Goal: Task Accomplishment & Management: Use online tool/utility

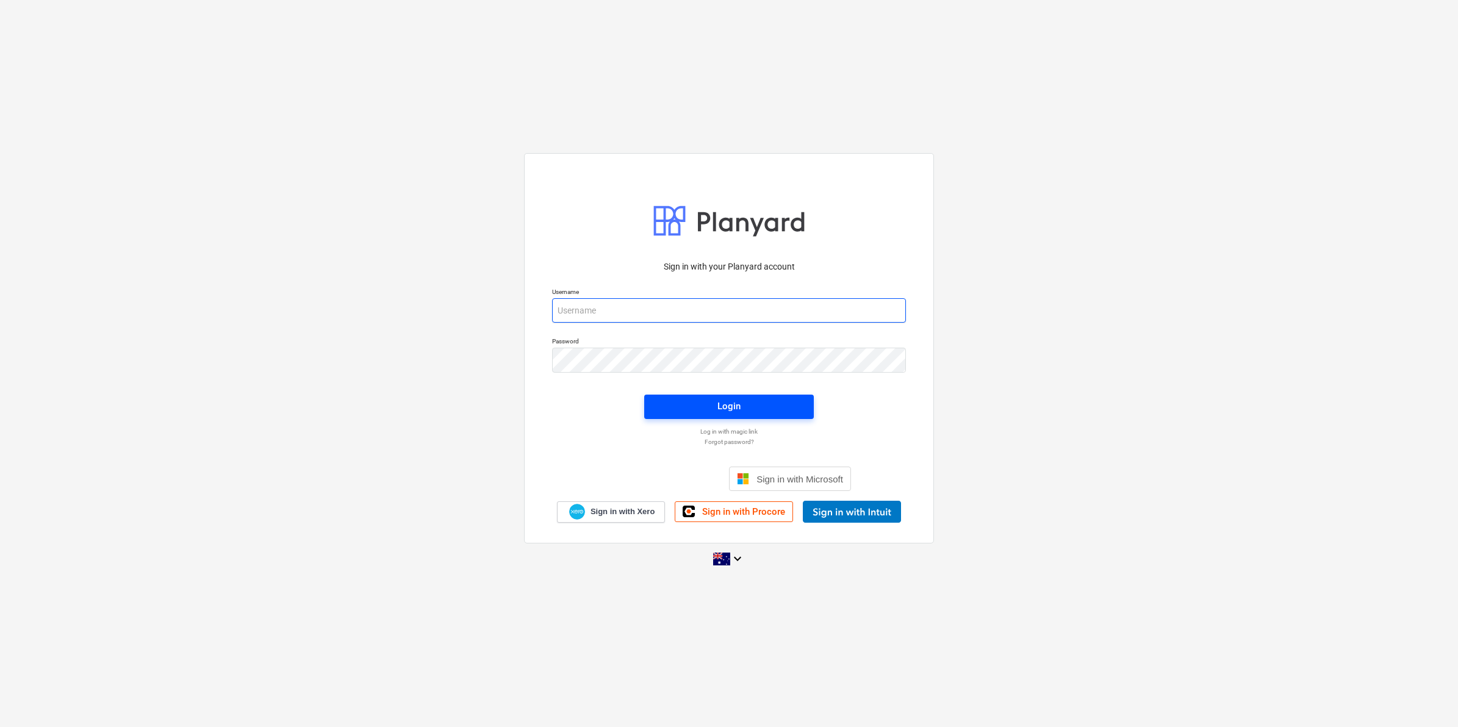
type input "[EMAIL_ADDRESS][DOMAIN_NAME]"
click at [670, 409] on span "Login" at bounding box center [729, 406] width 140 height 16
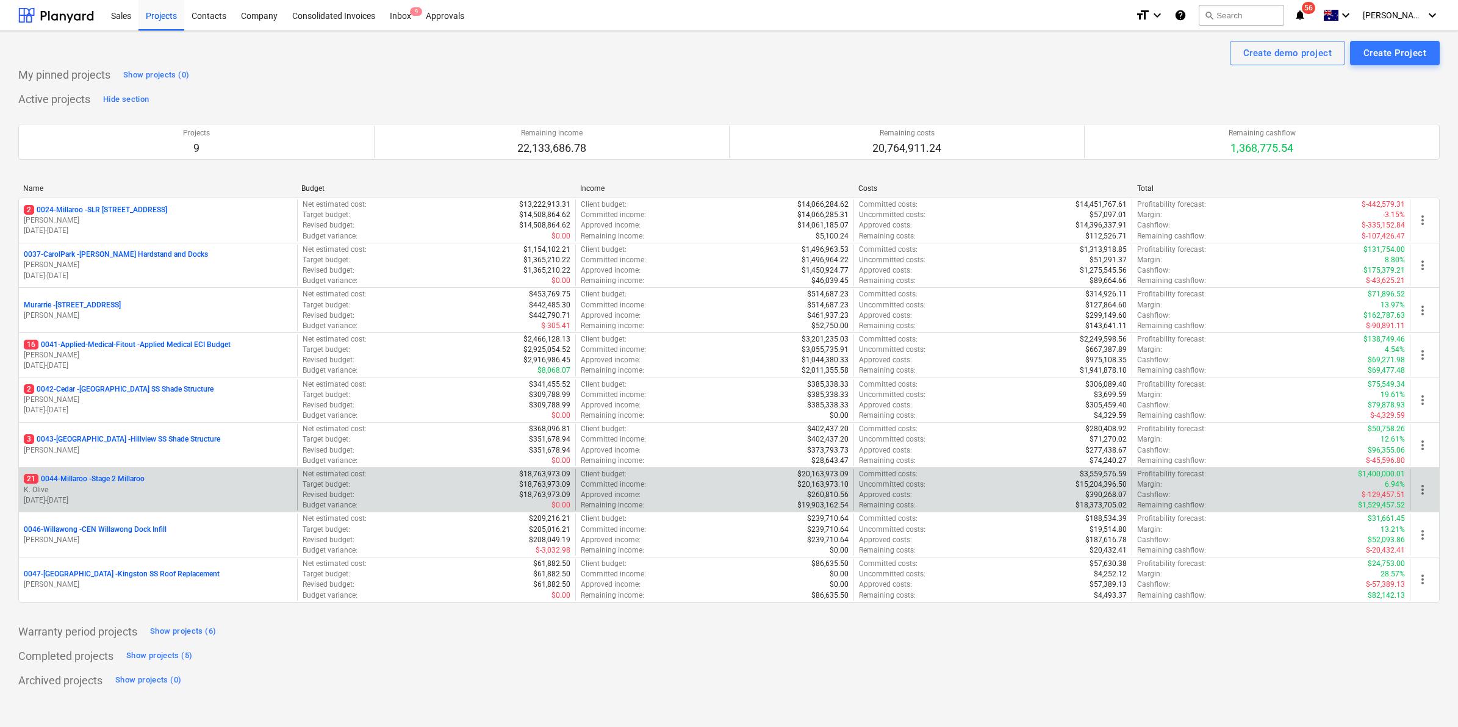
click at [125, 474] on div "21 0044-Millaroo - Stage 2 Millaroo K. Olive [DATE] - [DATE]" at bounding box center [158, 490] width 278 height 42
click at [118, 476] on p "21 0044-Millaroo - Stage 2 Millaroo" at bounding box center [84, 479] width 121 height 10
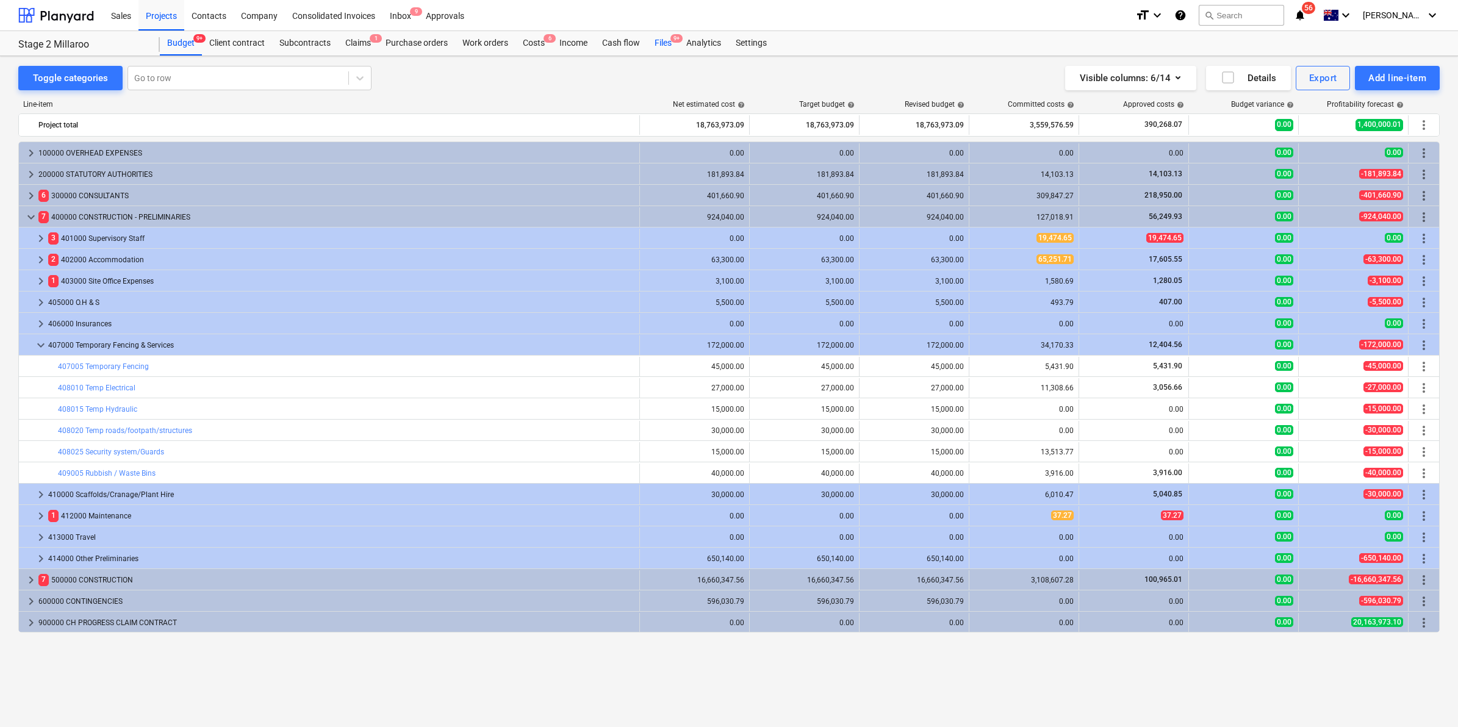
click at [665, 38] on div "Files 9+" at bounding box center [663, 43] width 32 height 24
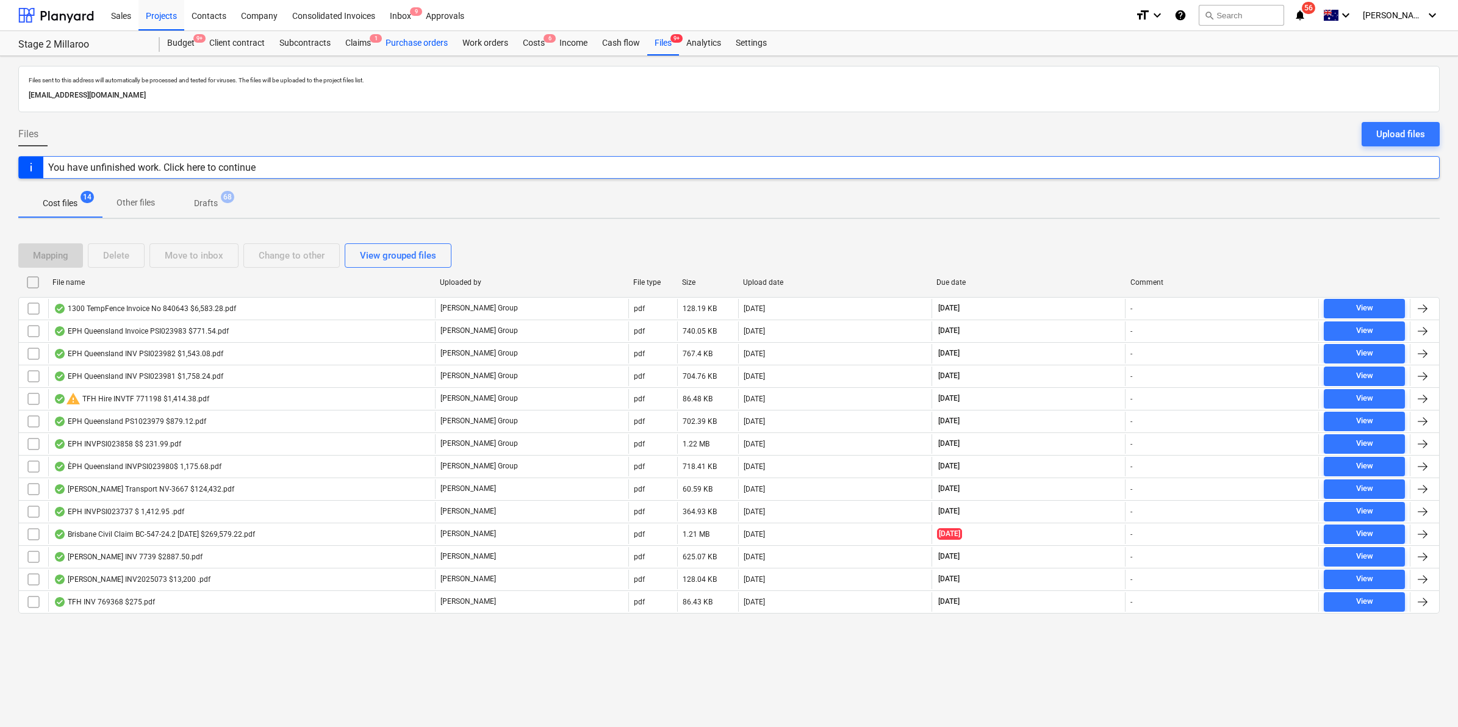
click at [410, 35] on div "Purchase orders" at bounding box center [416, 43] width 77 height 24
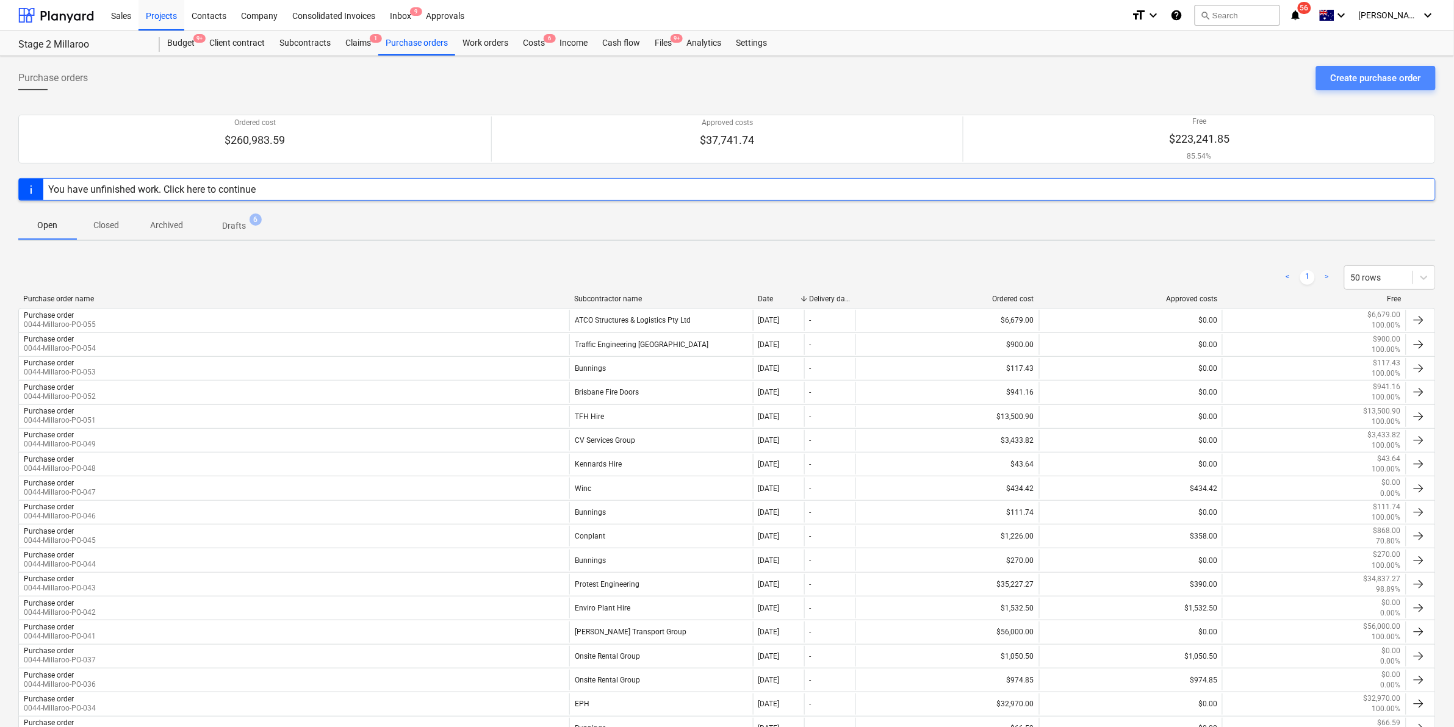
click at [1379, 77] on div "Create purchase order" at bounding box center [1375, 78] width 90 height 16
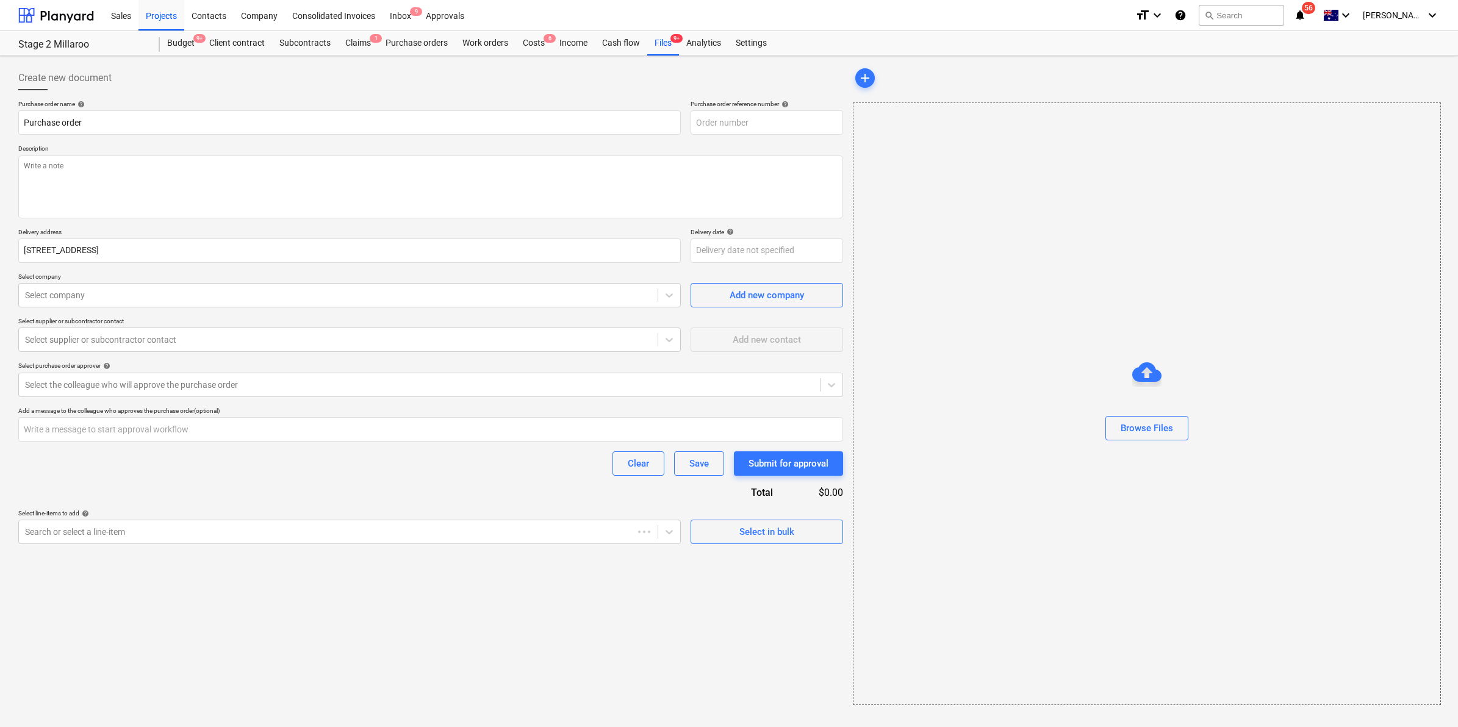
type textarea "x"
type input "0044-Millaroo-PO-056"
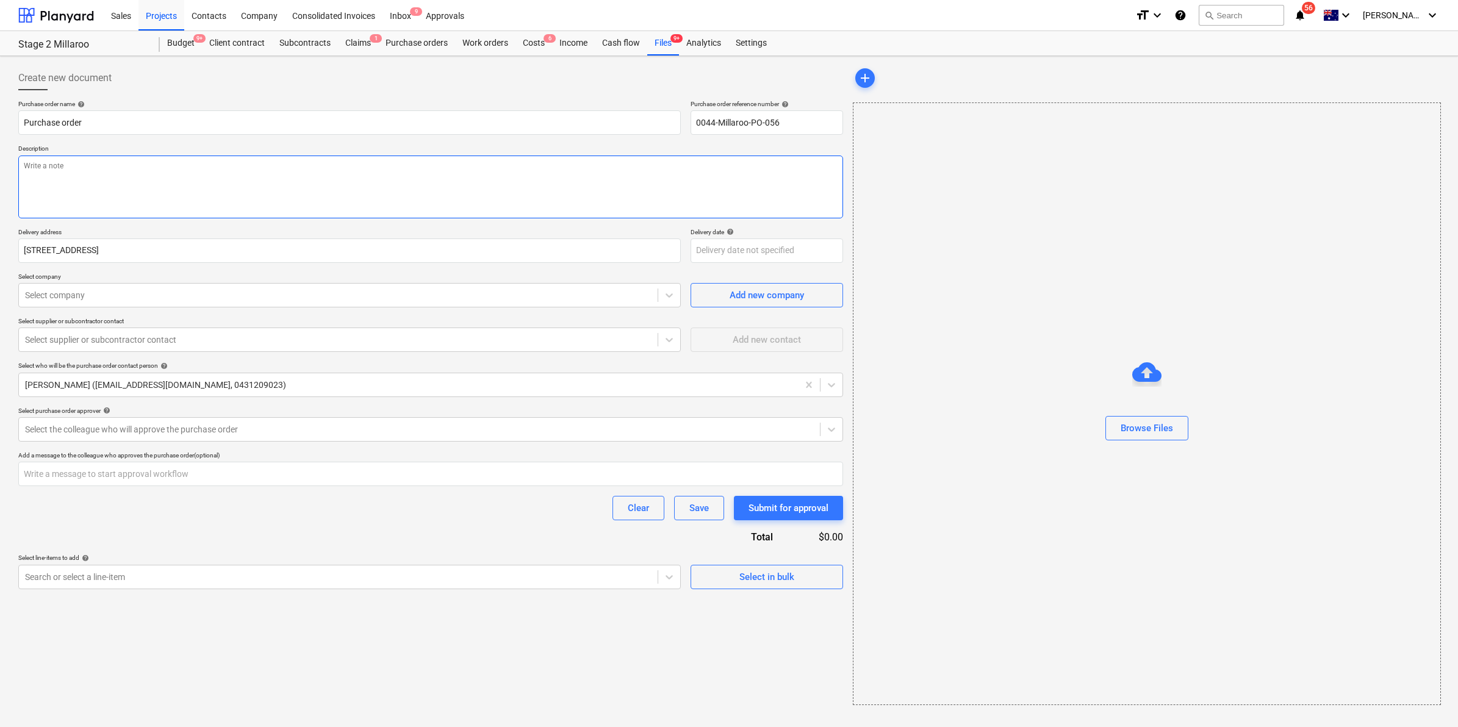
click at [332, 172] on textarea at bounding box center [430, 187] width 825 height 63
type textarea "x"
type textarea "b"
type textarea "x"
type textarea "bu"
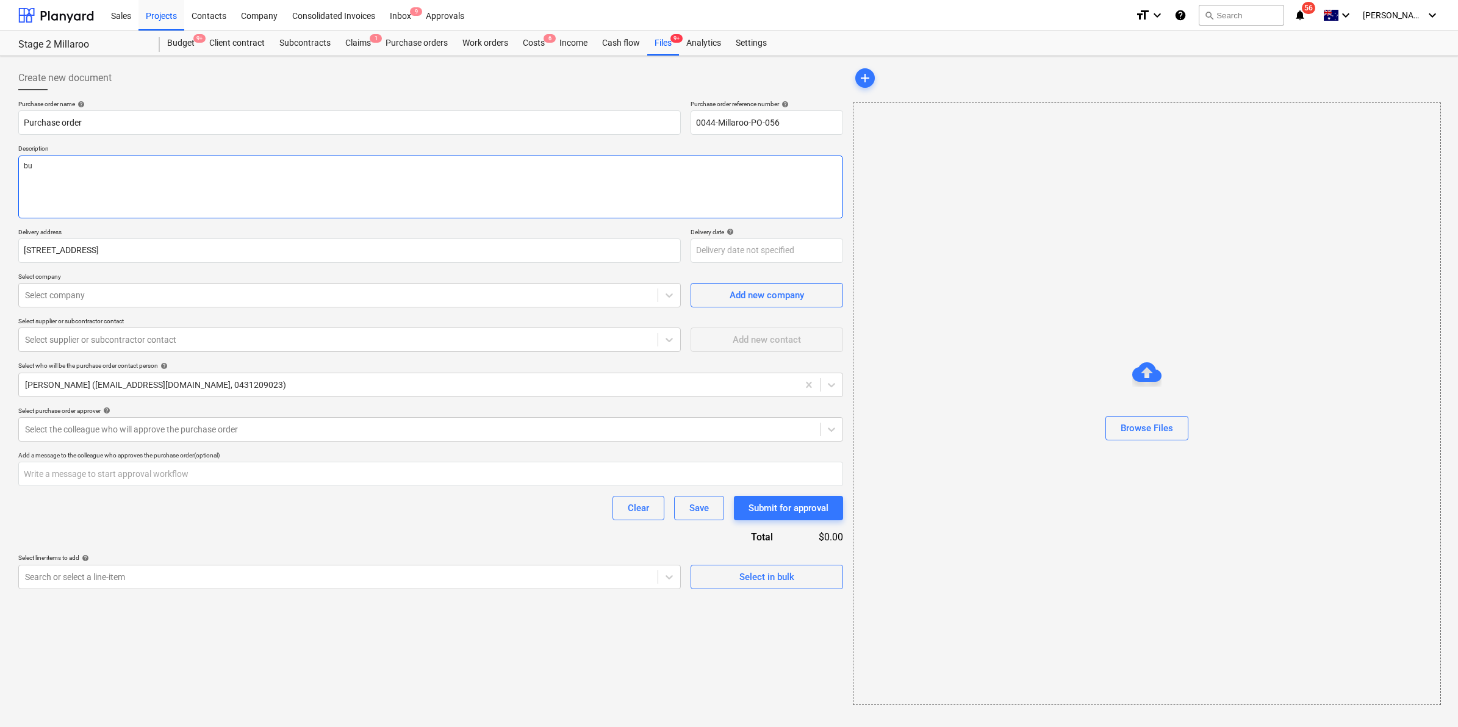
type textarea "x"
type textarea "bun"
type textarea "x"
type textarea "[PERSON_NAME]"
type textarea "x"
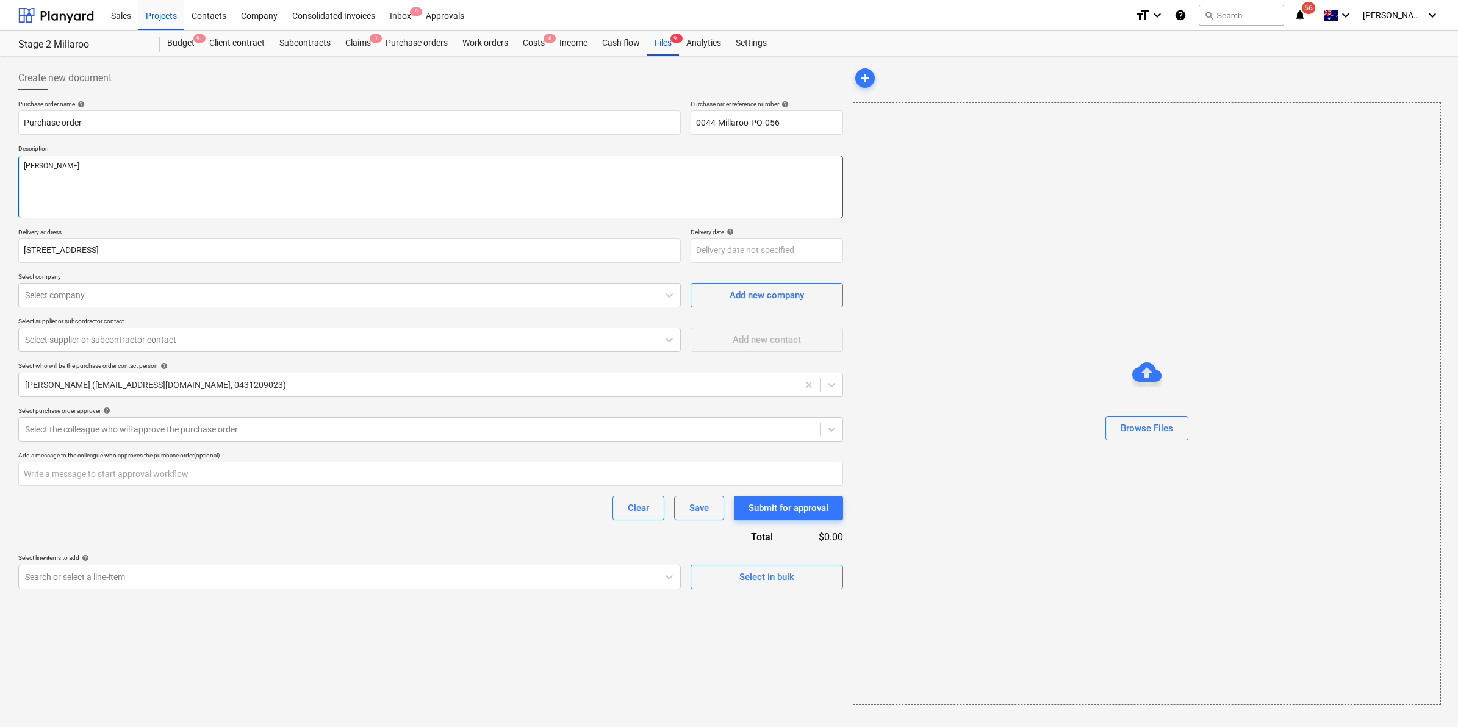
type textarea "bunni"
type textarea "x"
type textarea "bunnin"
type textarea "x"
type textarea "[PERSON_NAME]"
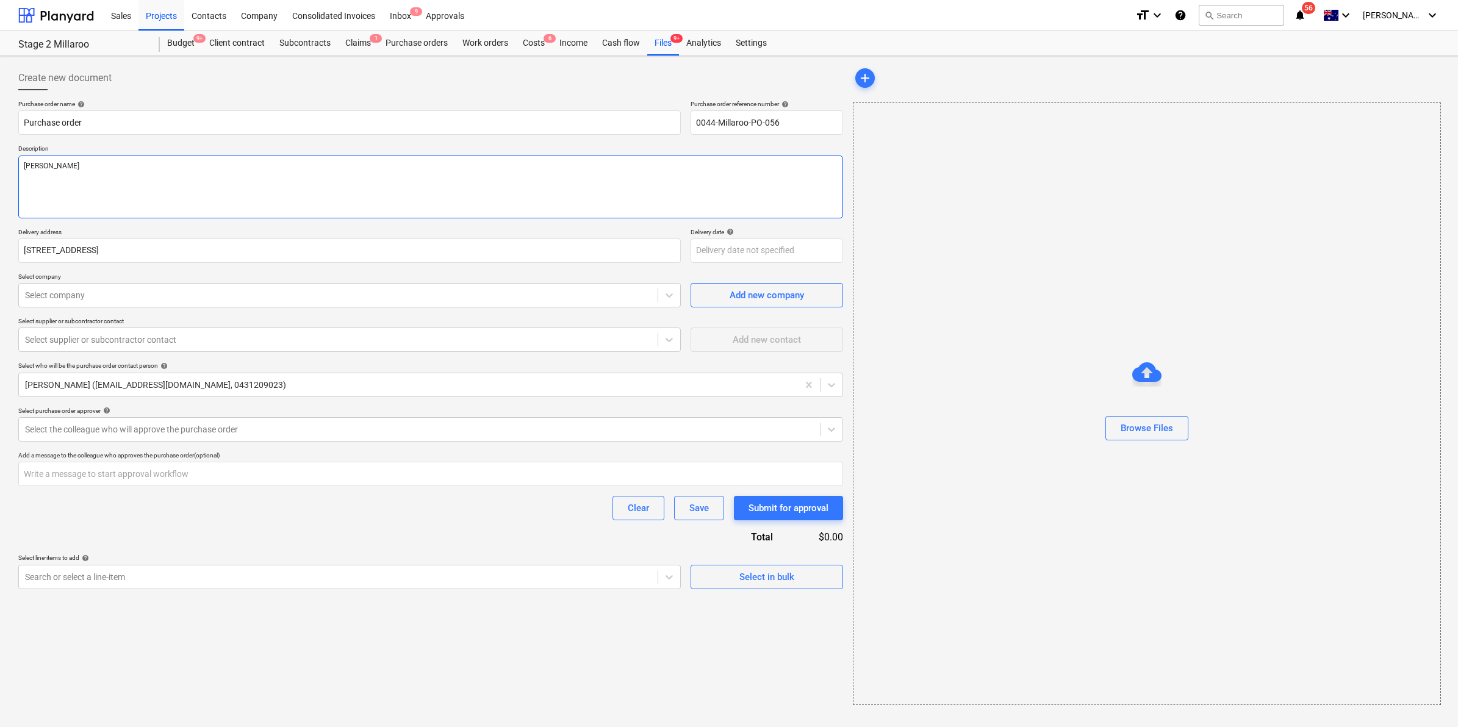
type textarea "x"
type textarea "bunnings"
type textarea "x"
type textarea "bunnings"
type textarea "x"
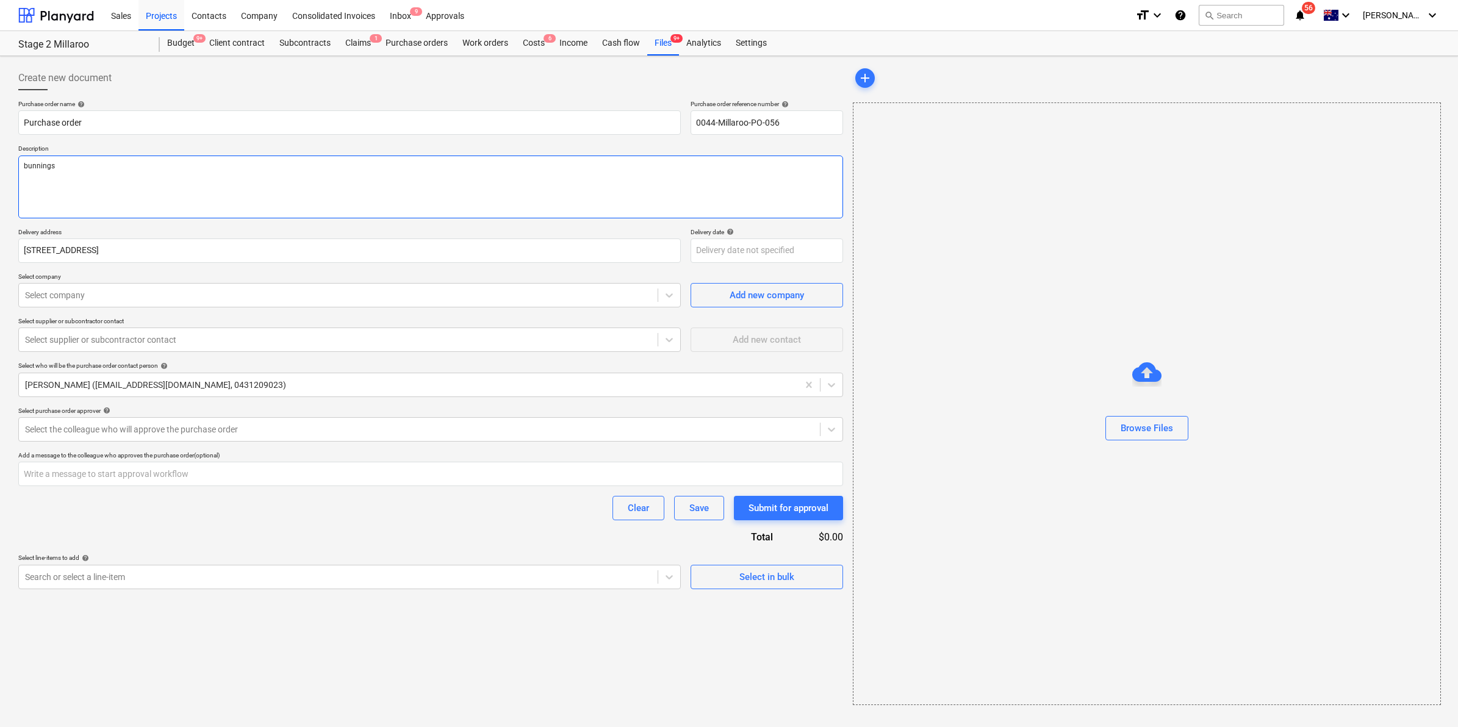
type textarea "bunnings -"
type textarea "x"
type textarea "bunnings -"
type textarea "x"
type textarea "bunnings - do"
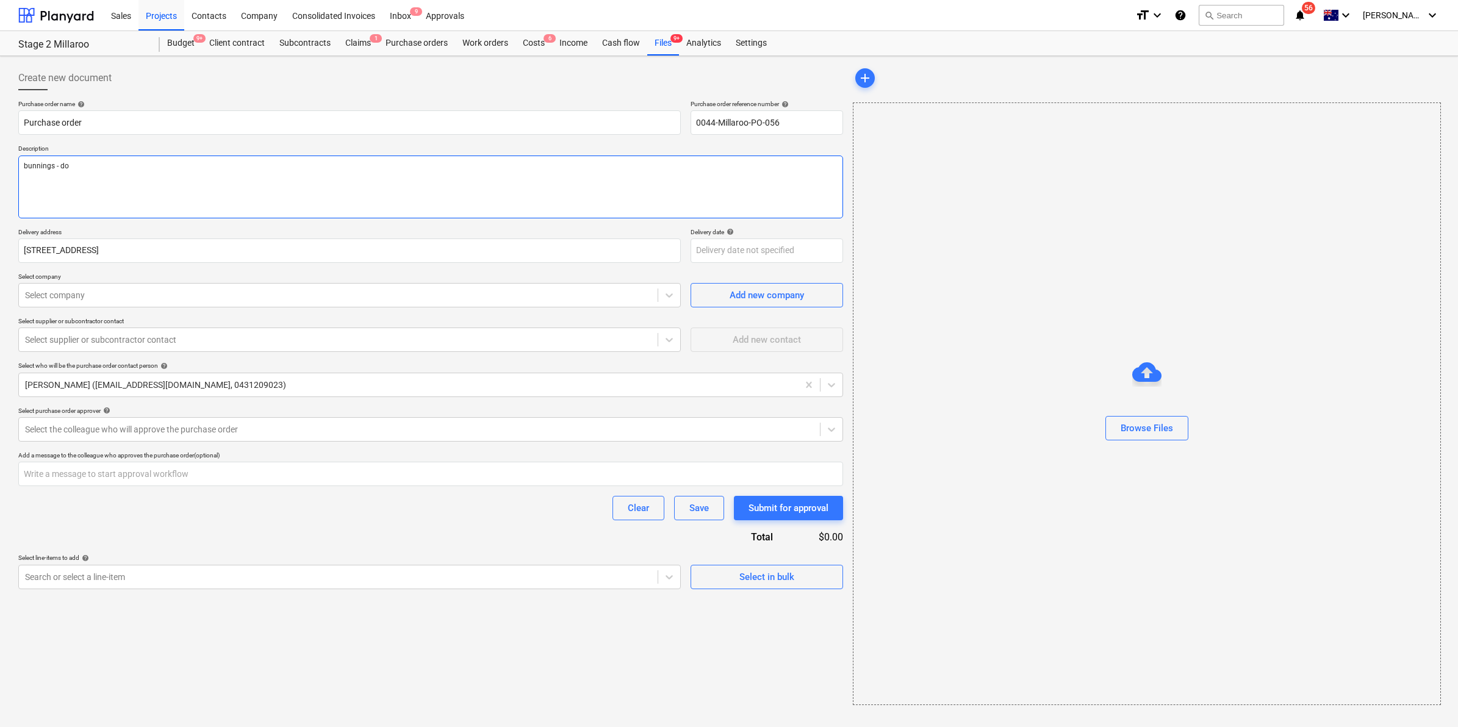
type textarea "x"
type textarea "bunnings - dor"
type textarea "x"
type textarea "bunnings - dory"
type textarea "x"
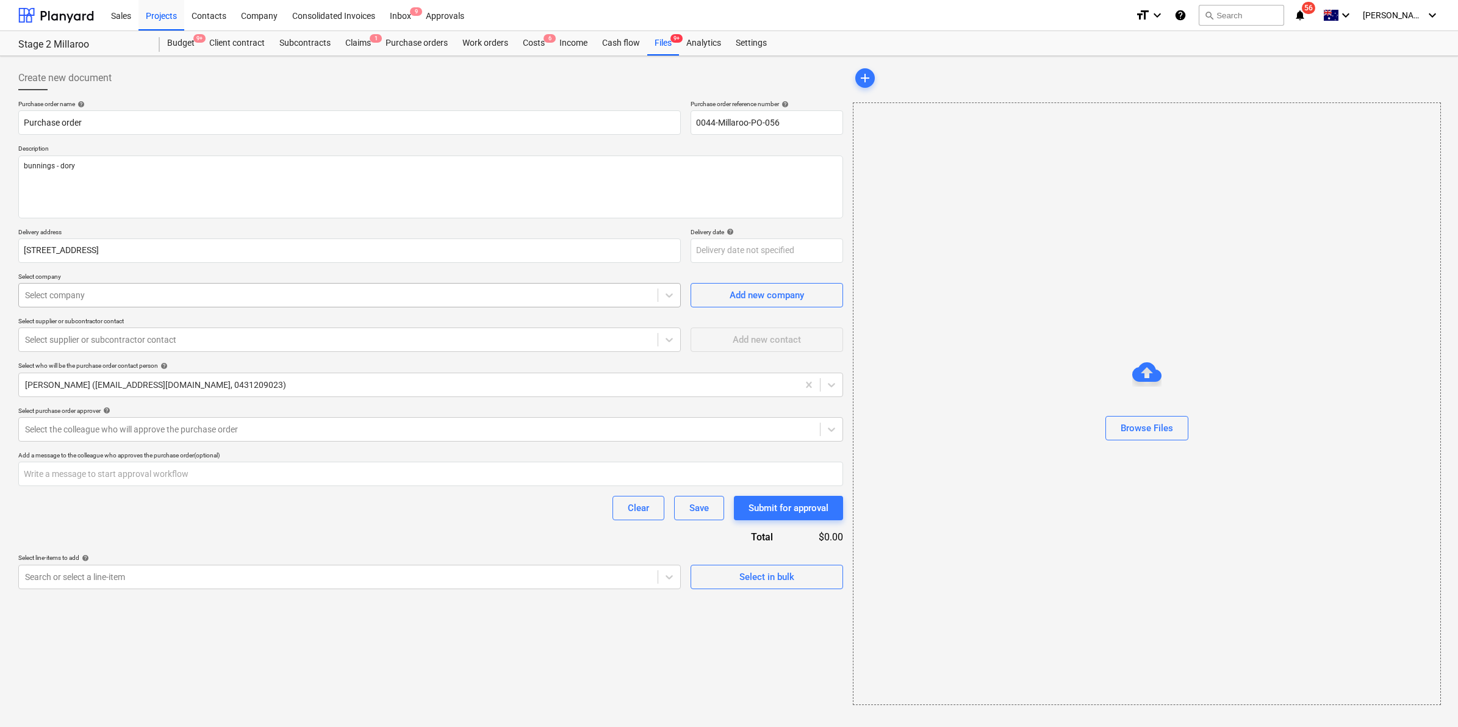
click at [257, 290] on div at bounding box center [338, 295] width 626 height 12
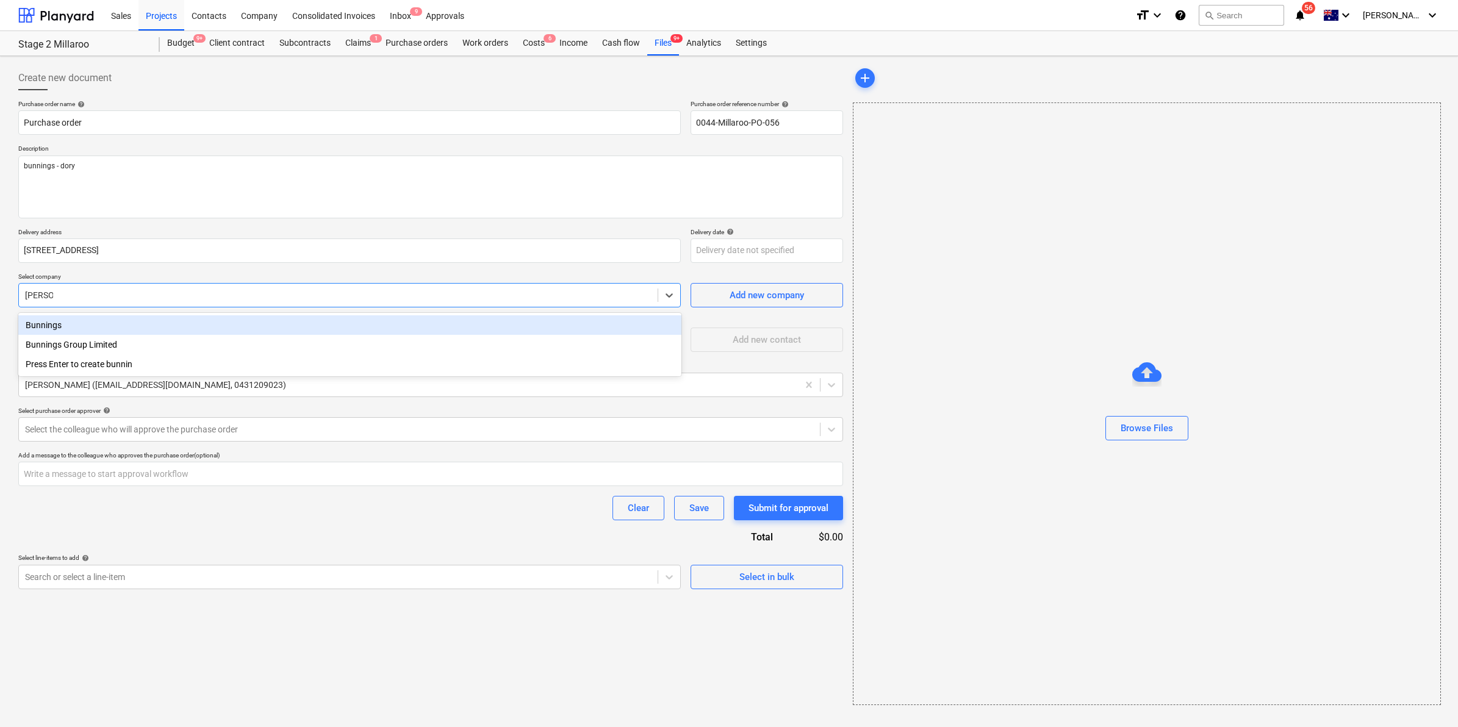
type input "bunnings"
type textarea "x"
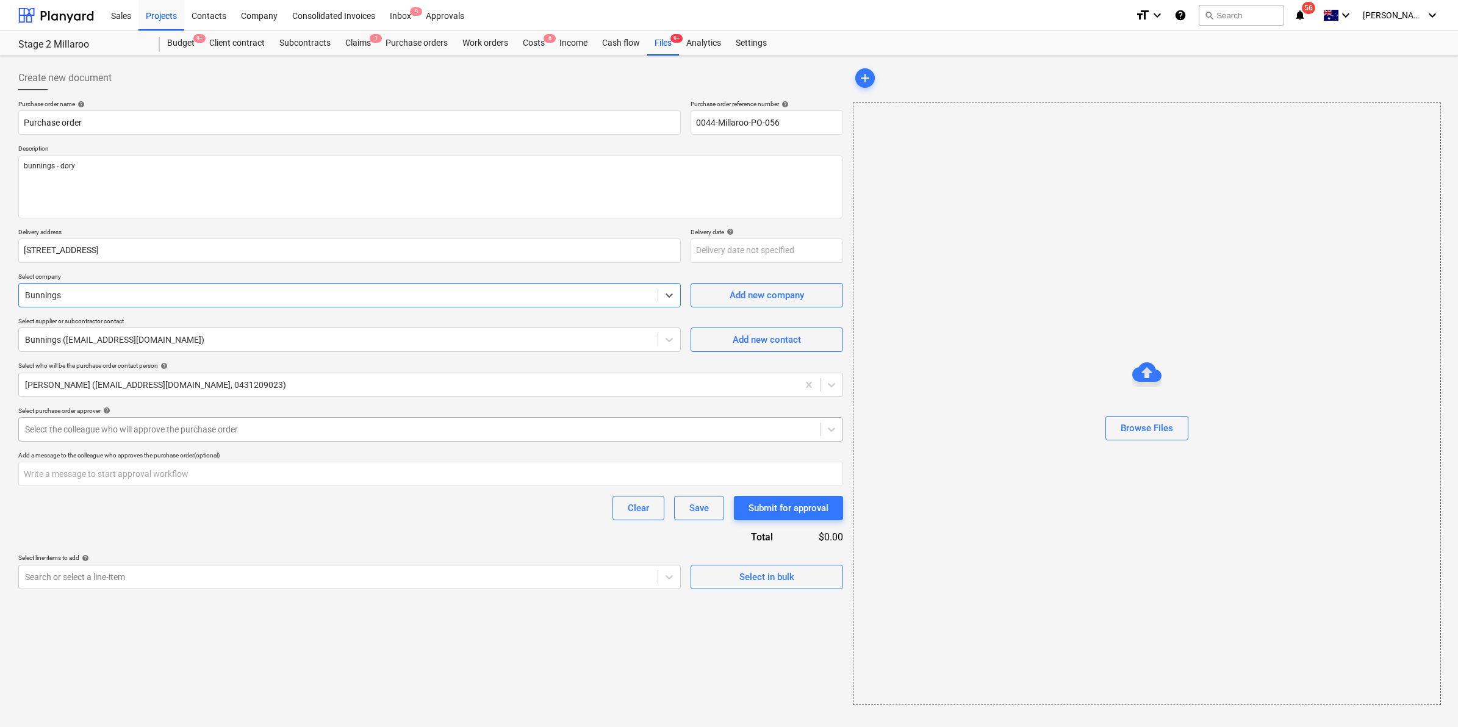
type textarea "x"
click at [99, 433] on div at bounding box center [419, 429] width 789 height 12
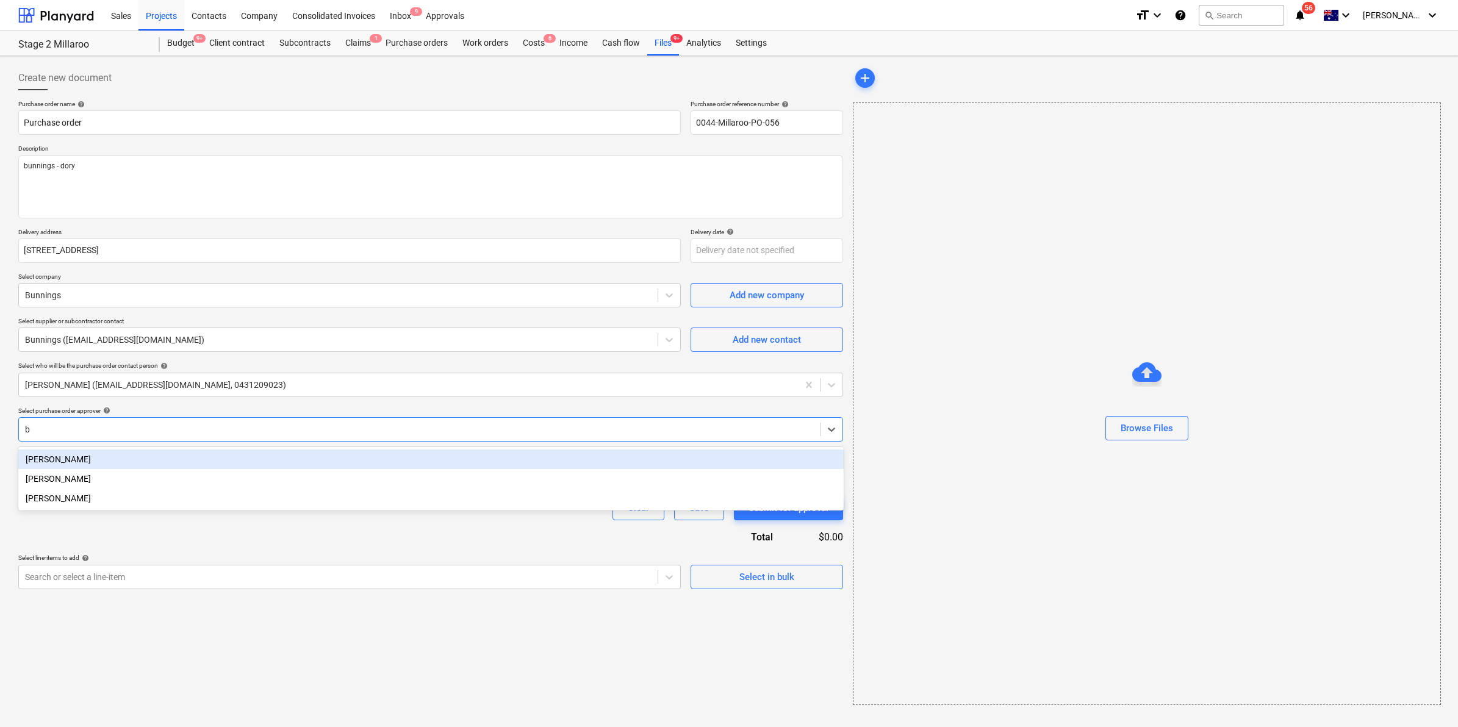
type input "bi"
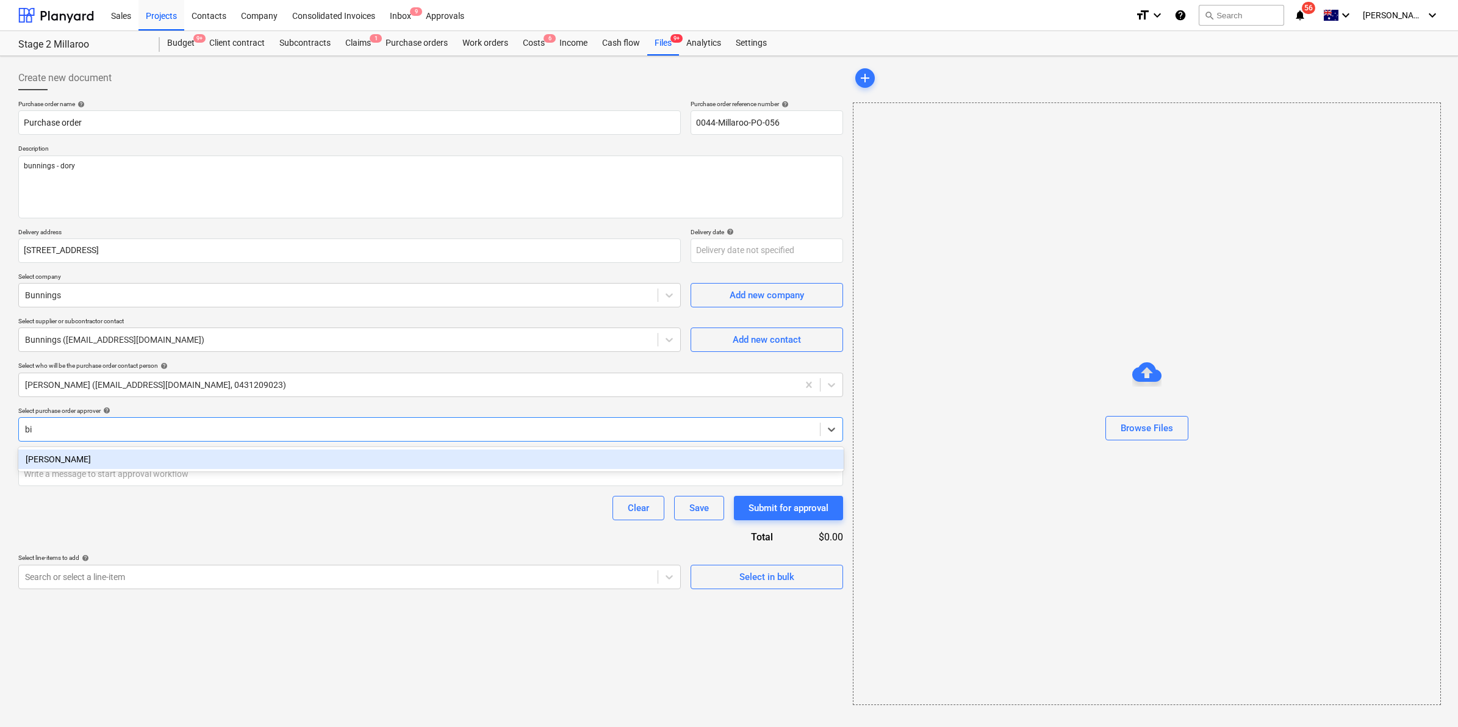
type textarea "x"
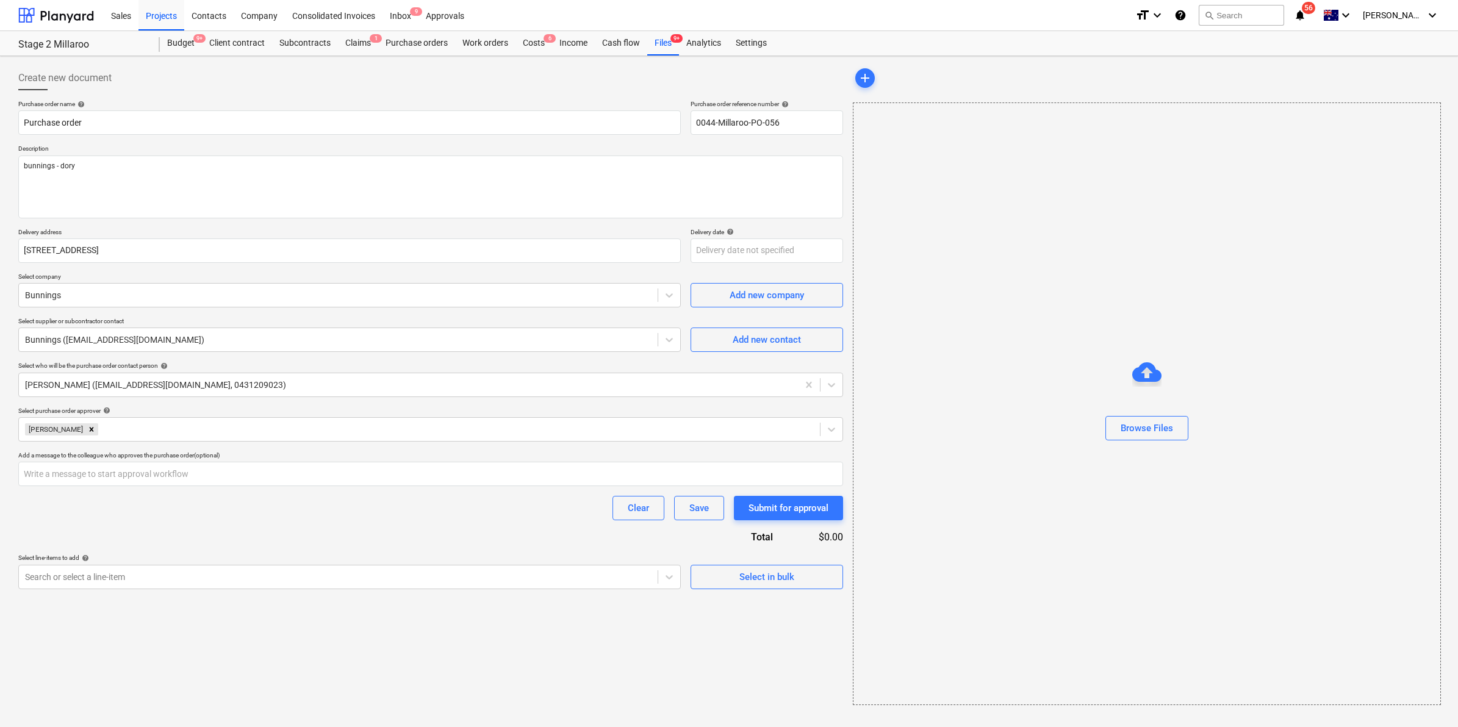
click at [202, 658] on div "Create new document Purchase order name help Purchase order Purchase order refe…" at bounding box center [430, 385] width 834 height 649
click at [198, 572] on div at bounding box center [338, 577] width 626 height 12
type textarea "x"
click at [376, 571] on div at bounding box center [338, 577] width 626 height 12
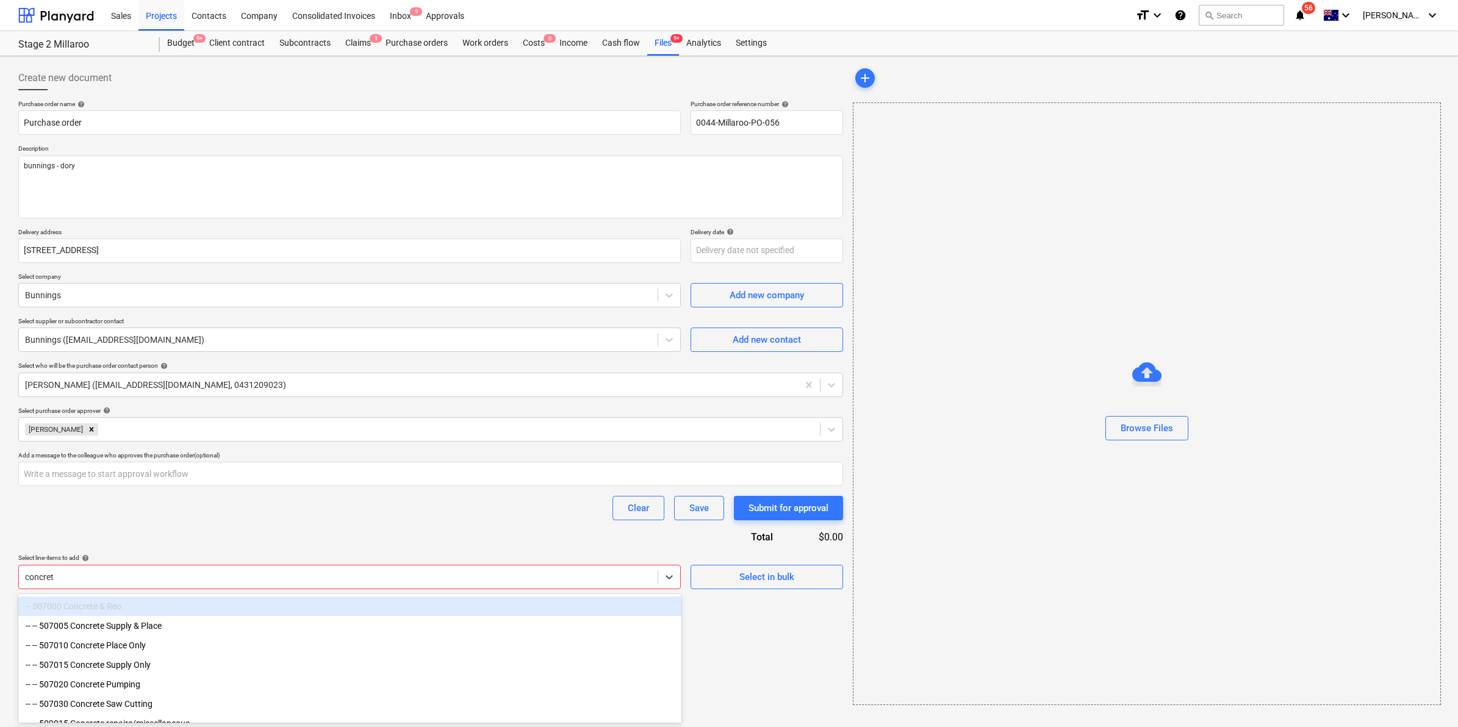
type input "concrete"
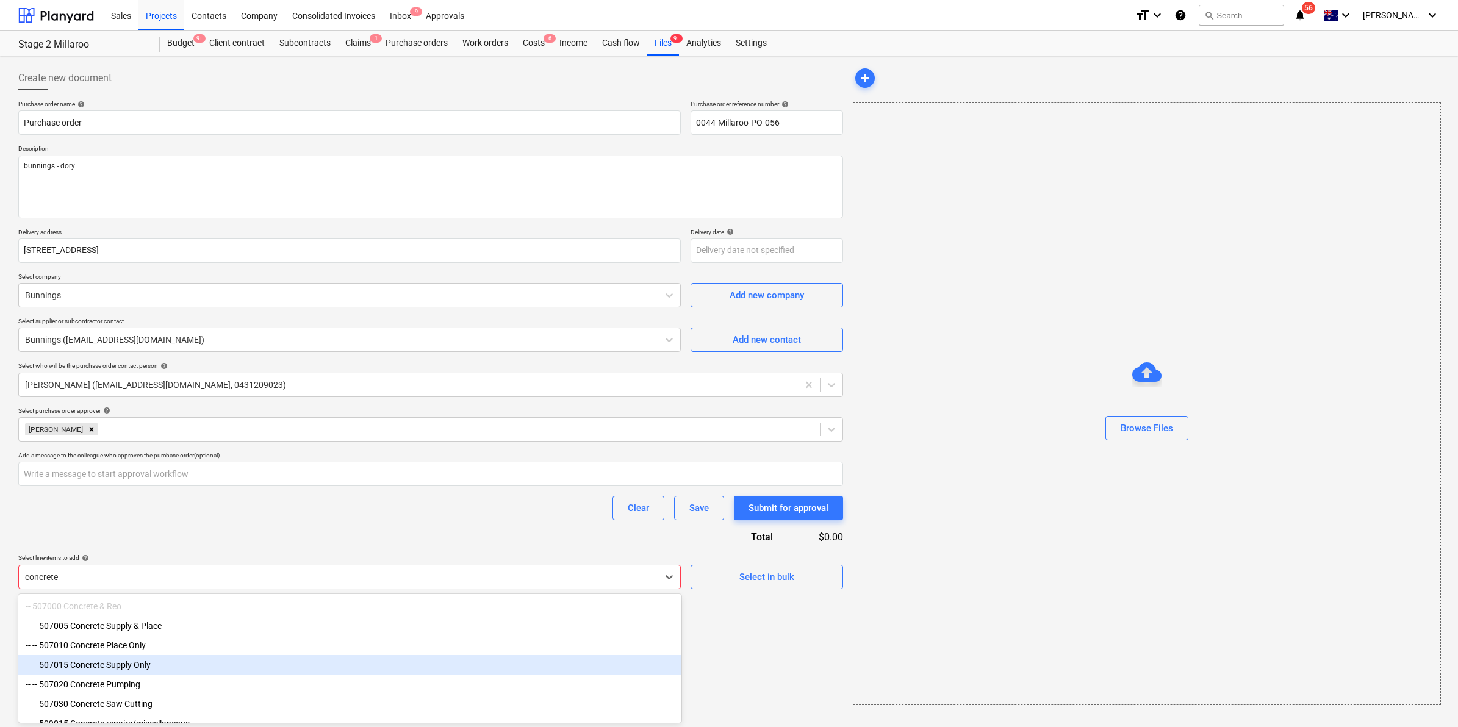
click at [217, 663] on div "-- -- 507015 Concrete Supply Only" at bounding box center [349, 665] width 663 height 20
type textarea "x"
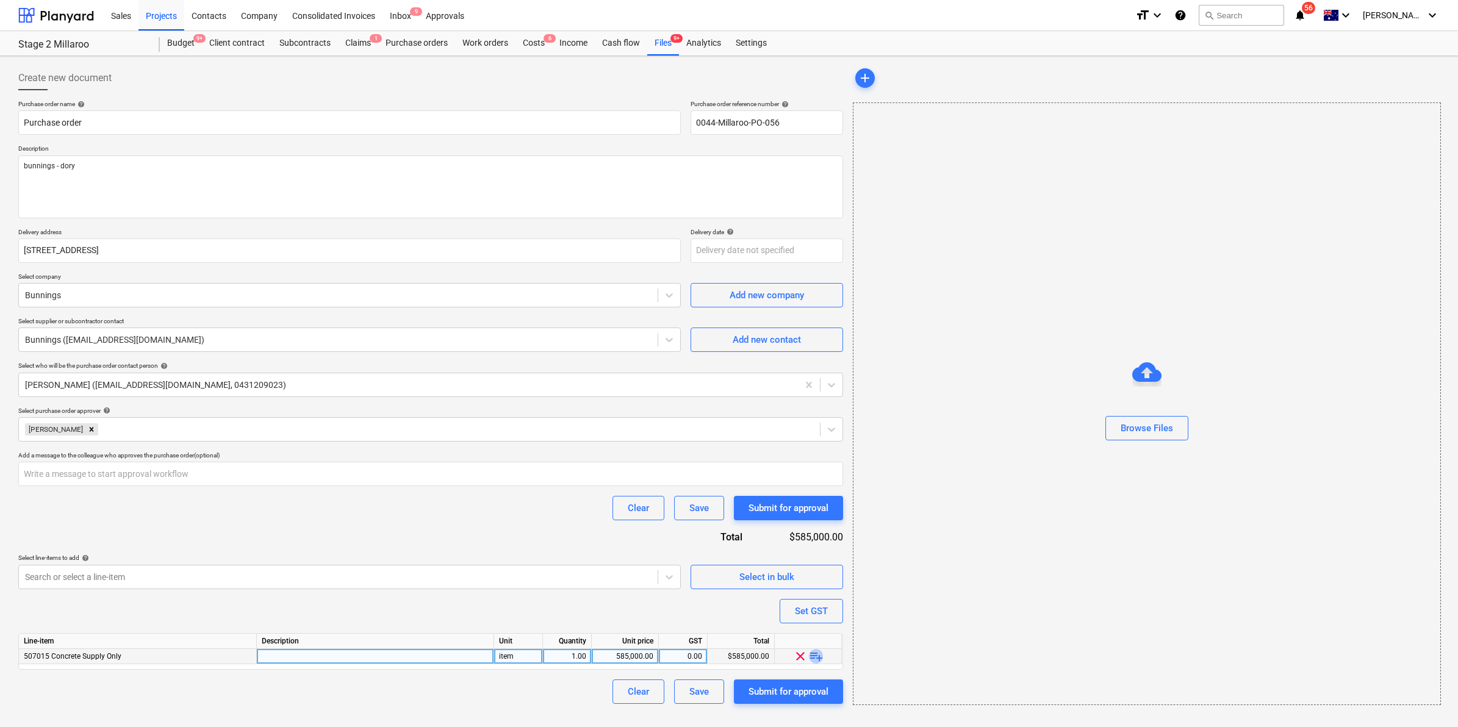
click at [816, 653] on span "playlist_add" at bounding box center [816, 656] width 15 height 15
type textarea "x"
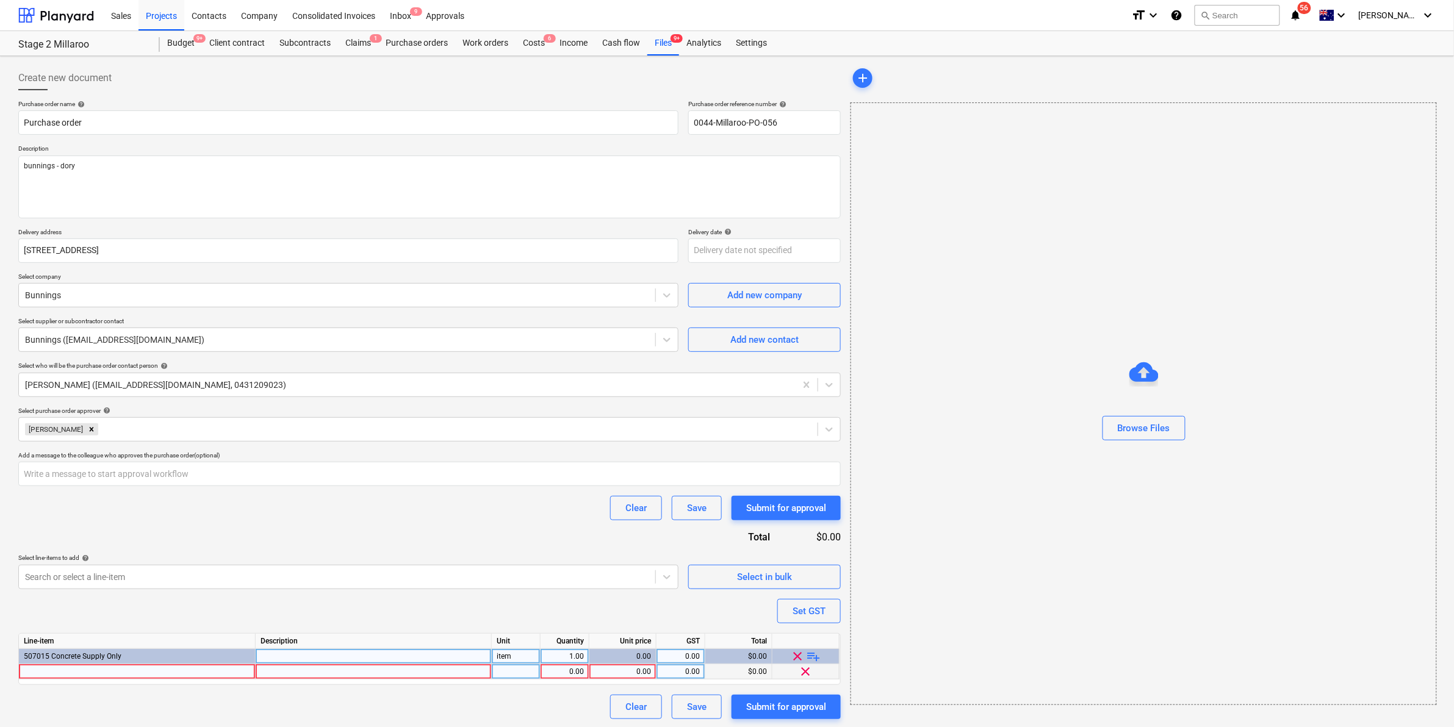
click at [199, 667] on div at bounding box center [137, 671] width 237 height 15
type input "concrete"
type textarea "x"
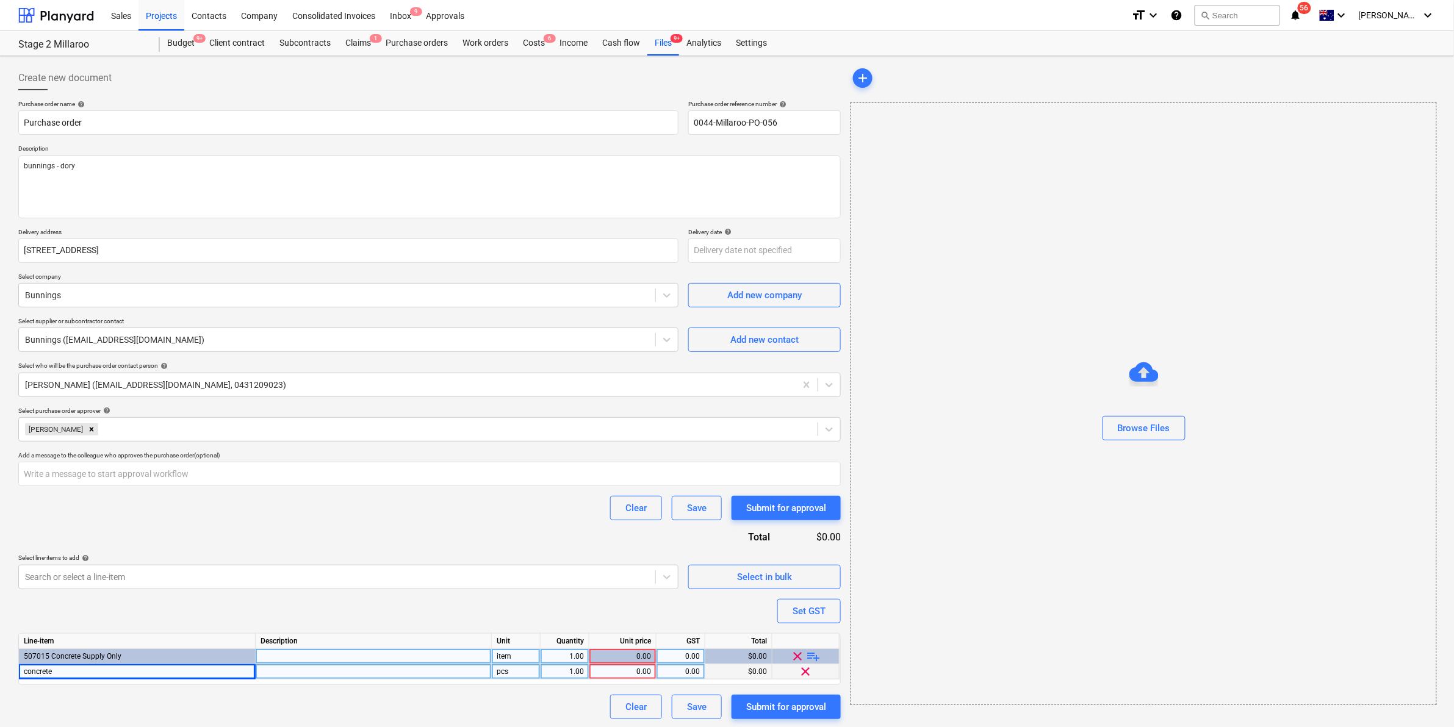
click at [516, 669] on div "pcs" at bounding box center [516, 671] width 49 height 15
click at [512, 669] on input "pcs" at bounding box center [516, 671] width 48 height 15
drag, startPoint x: 511, startPoint y: 672, endPoint x: 473, endPoint y: 676, distance: 38.6
click at [0, 0] on div "concrete pcs 1.00 0.00 0.00 $0.00 clear" at bounding box center [0, 0] width 0 height 0
type input "item"
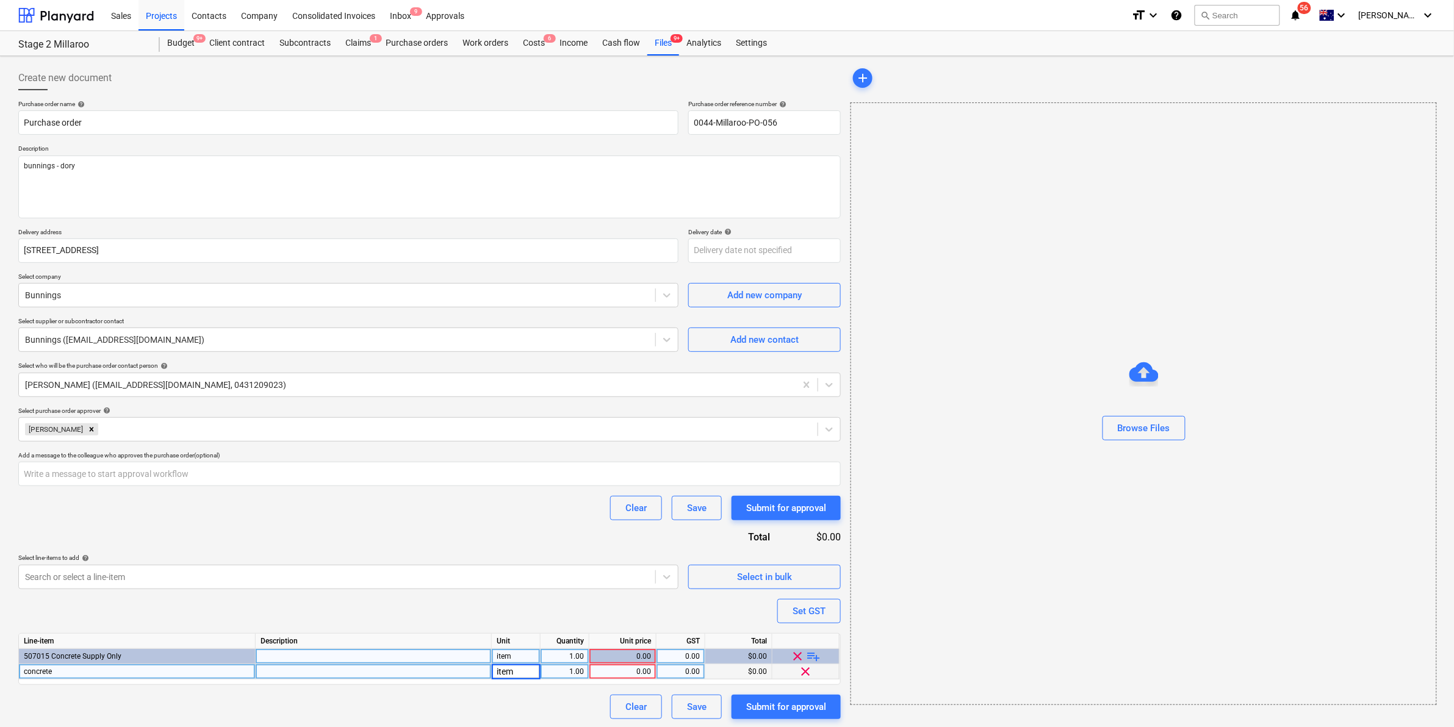
type textarea "x"
click at [568, 672] on div "1.00" at bounding box center [564, 671] width 38 height 15
type input "7"
click at [626, 678] on div "0.00" at bounding box center [622, 671] width 57 height 15
click at [575, 667] on div "7.00" at bounding box center [564, 671] width 38 height 15
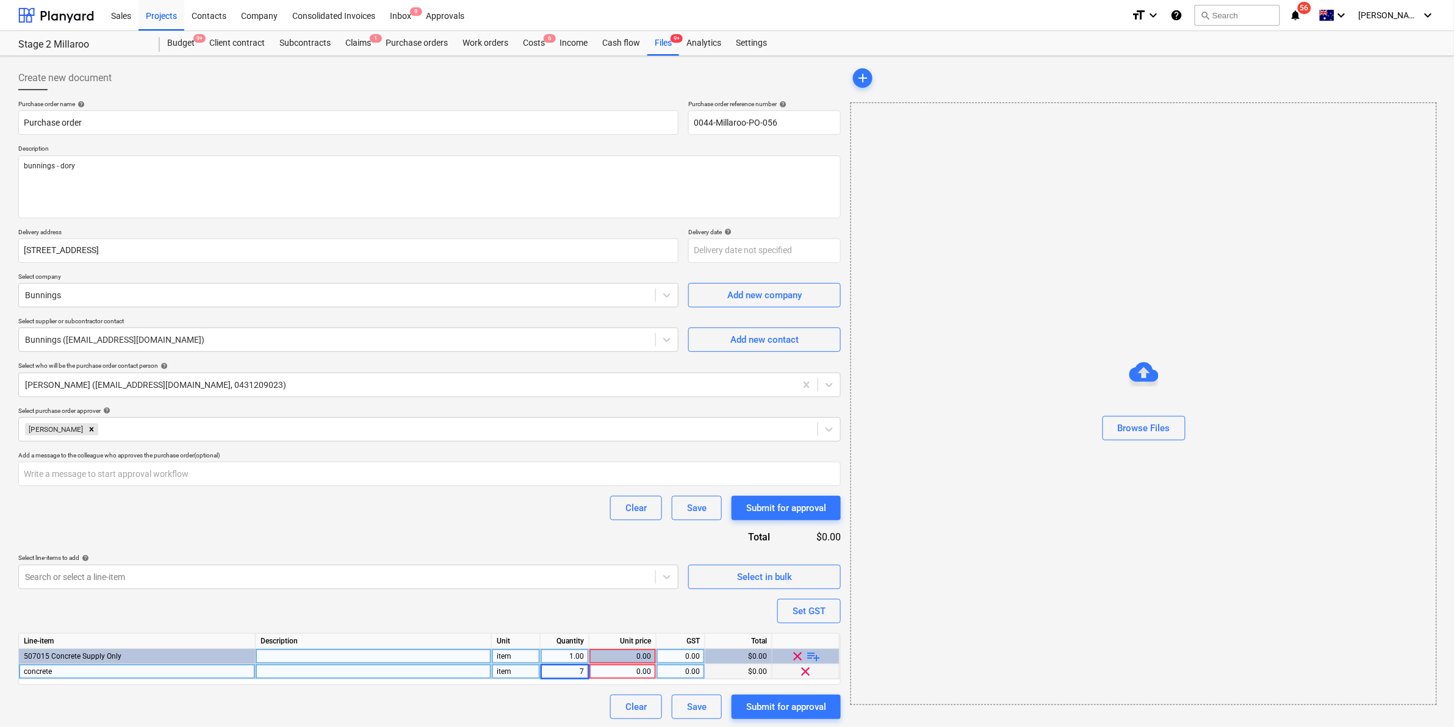
type textarea "x"
type input "8"
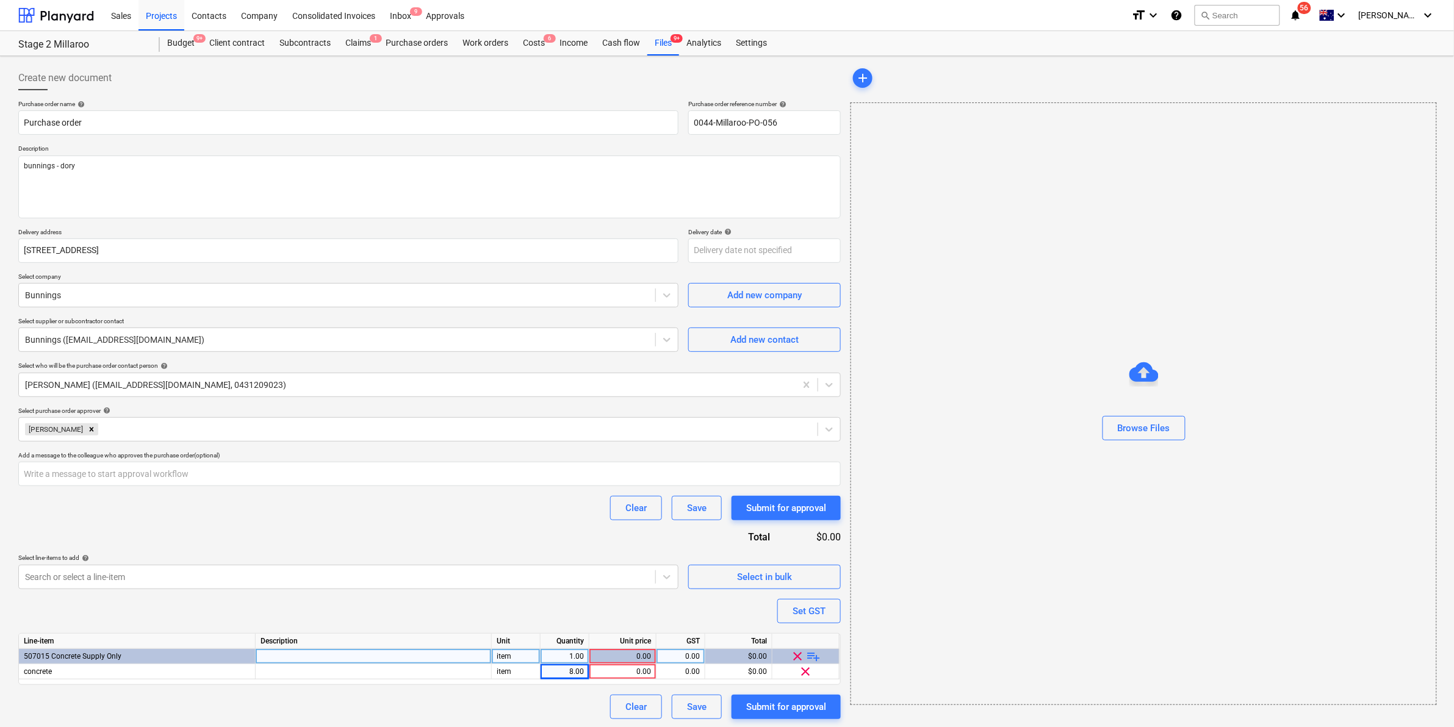
click at [554, 538] on div "Purchase order name help Purchase order Purchase order reference number help 00…" at bounding box center [429, 409] width 822 height 619
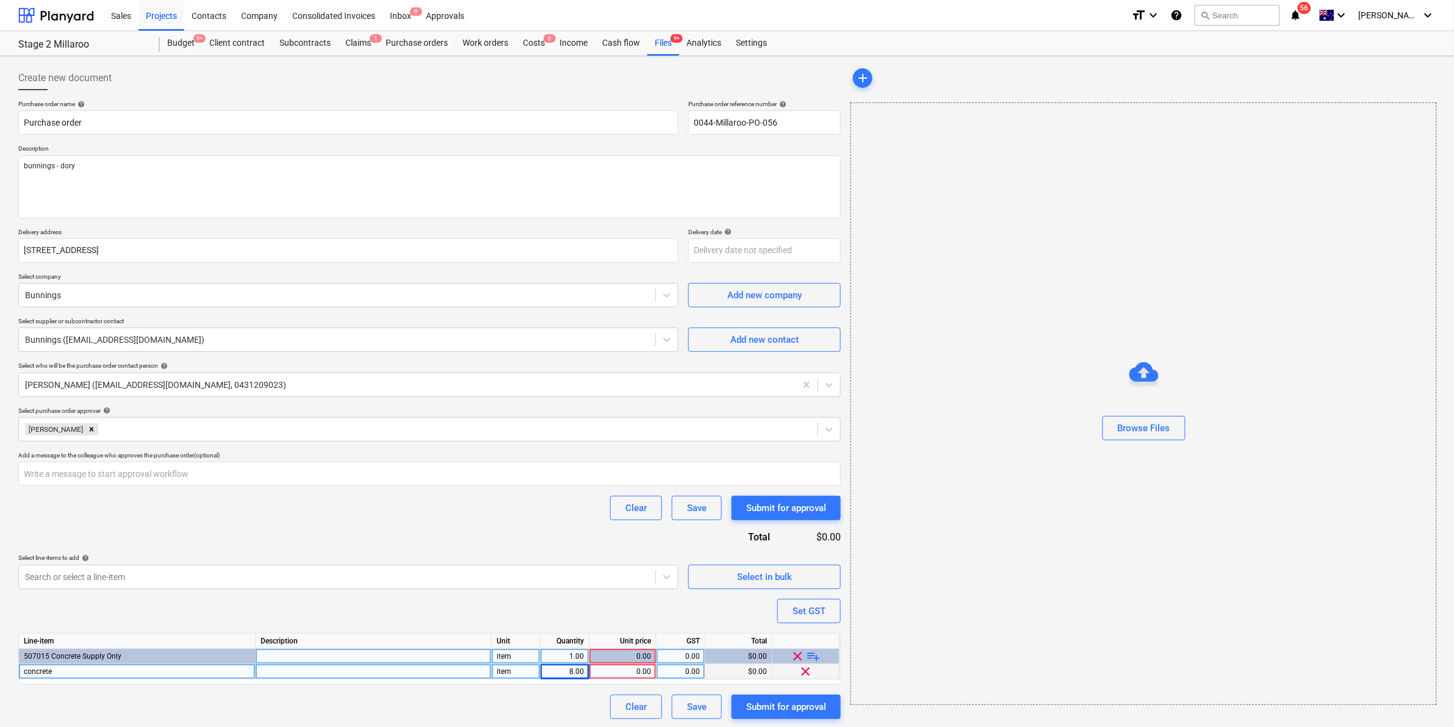
type textarea "x"
click at [640, 669] on div "0.00" at bounding box center [622, 671] width 57 height 15
type input "7.90"
click at [556, 520] on div "Purchase order name help Purchase order Purchase order reference number help 00…" at bounding box center [429, 409] width 822 height 619
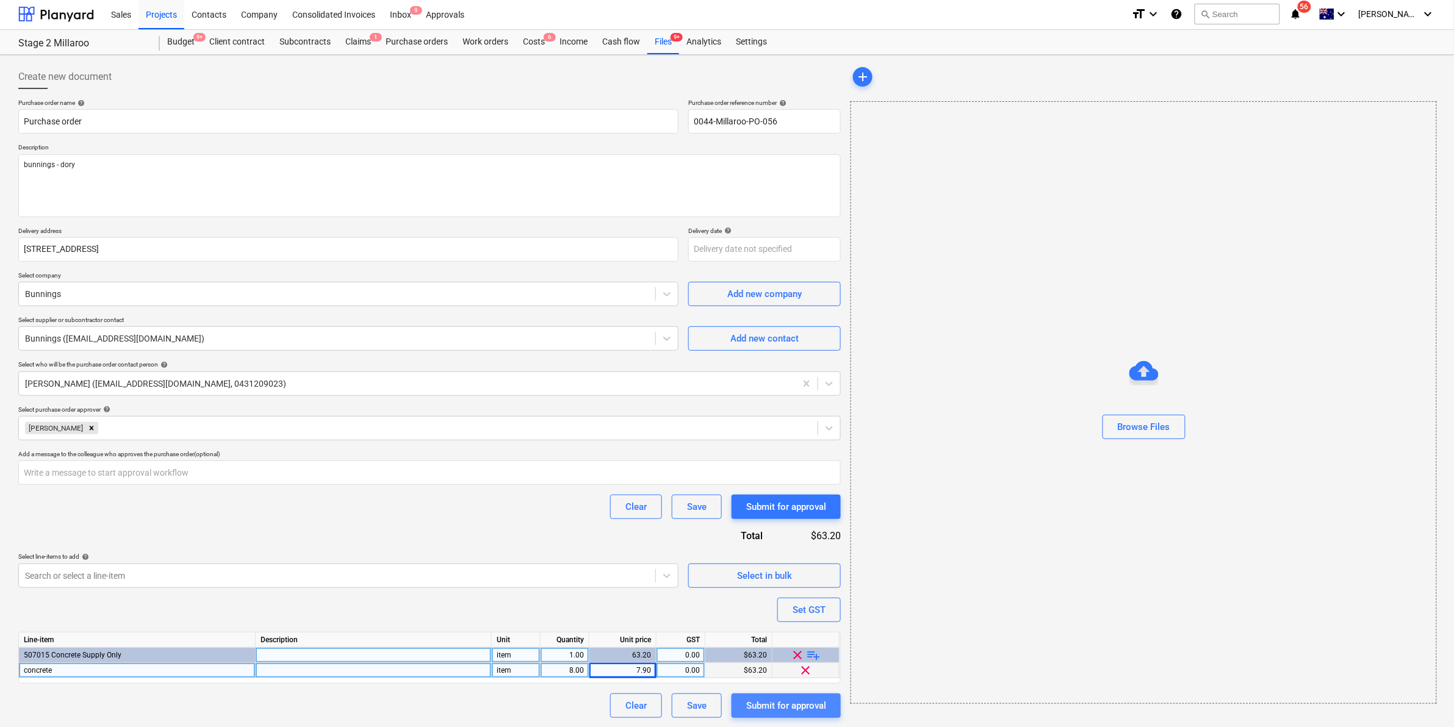
click at [764, 705] on div "Submit for approval" at bounding box center [786, 706] width 80 height 16
type textarea "x"
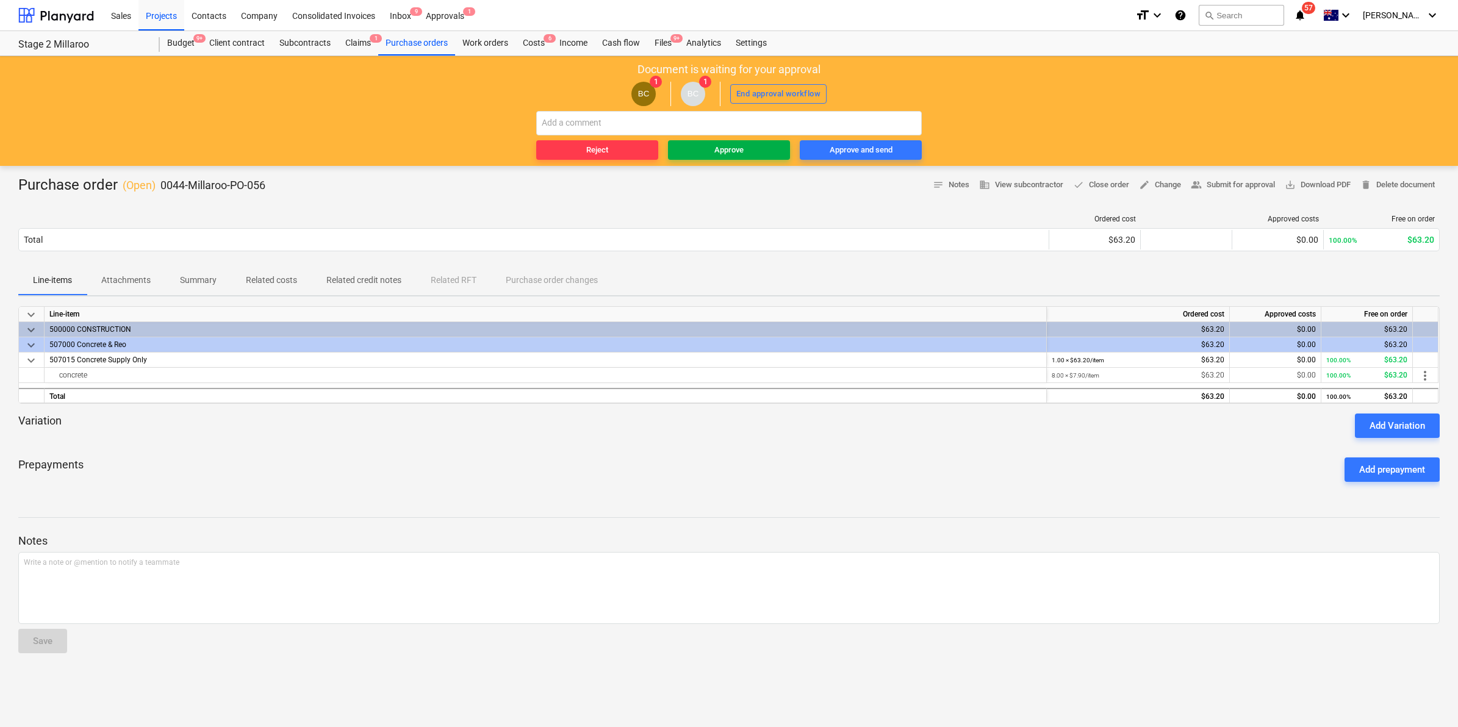
click at [730, 146] on div "Approve" at bounding box center [728, 150] width 29 height 14
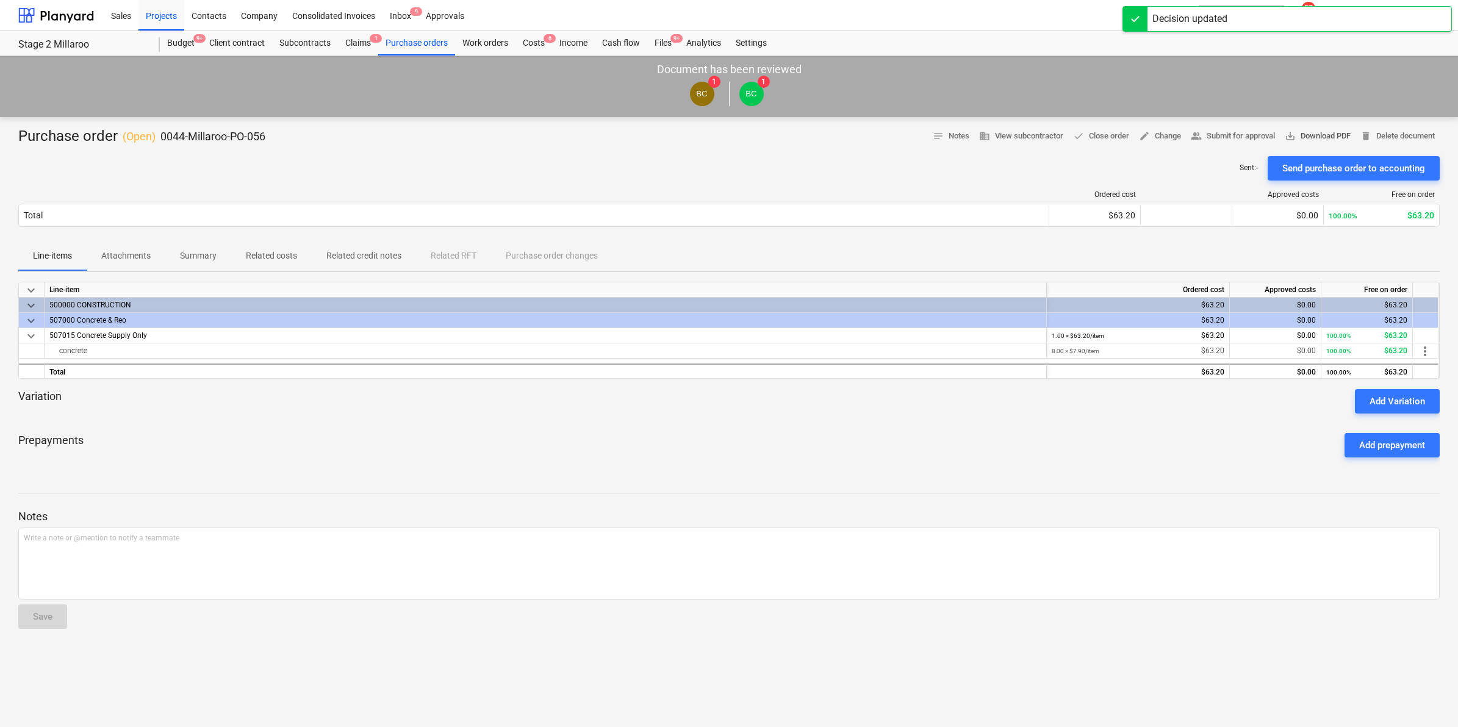
click at [1310, 136] on span "save_alt Download PDF" at bounding box center [1318, 136] width 66 height 14
